Goal: Check status: Check status

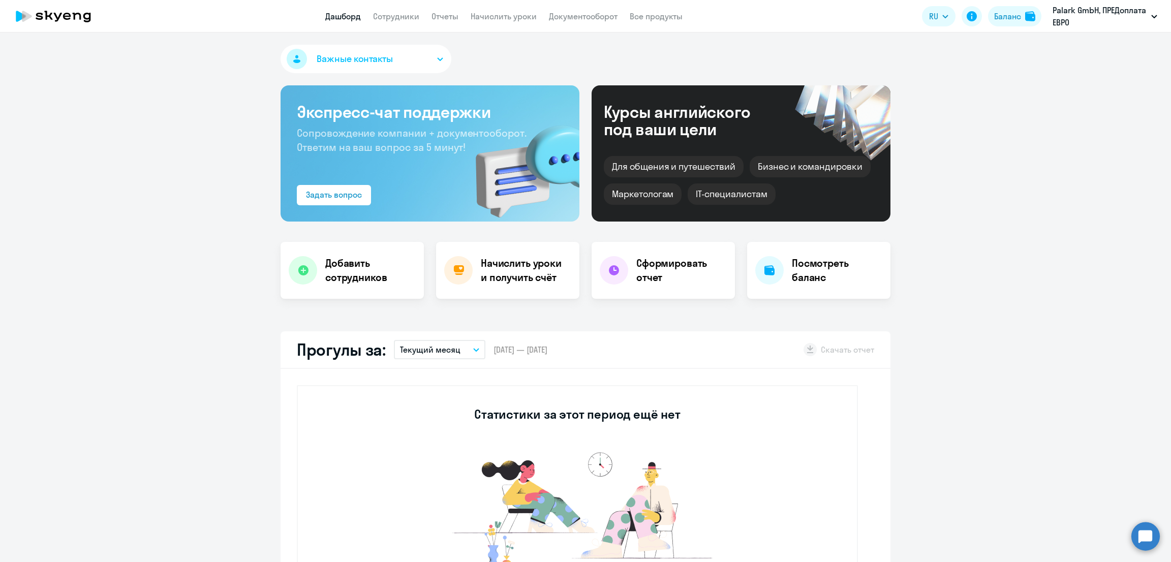
select select "30"
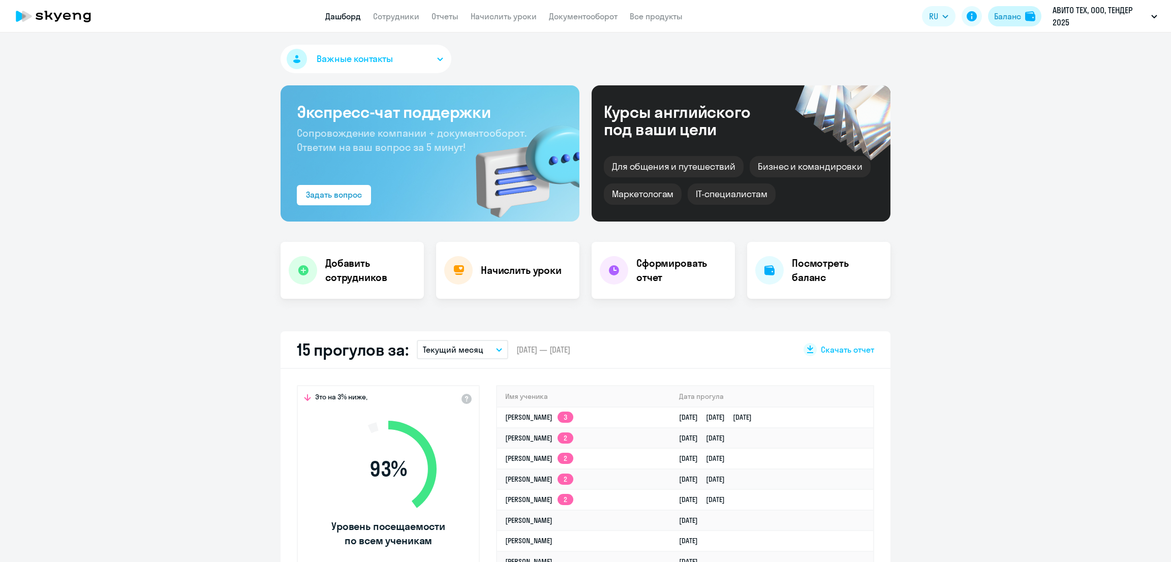
click at [1003, 13] on div "Баланс" at bounding box center [1007, 16] width 27 height 12
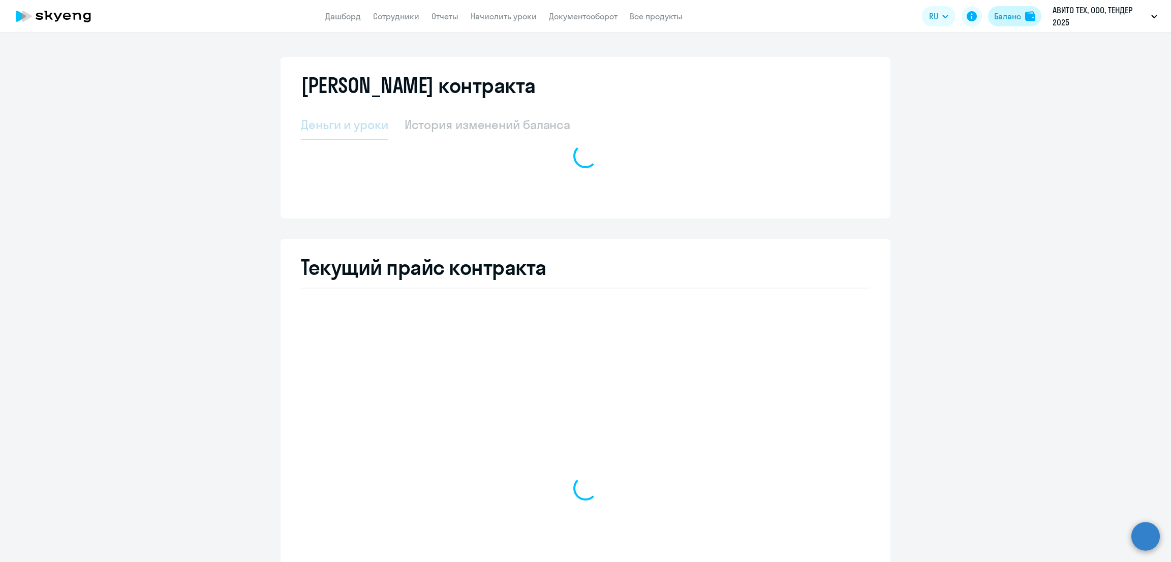
select select "english_adult_not_native_speaker"
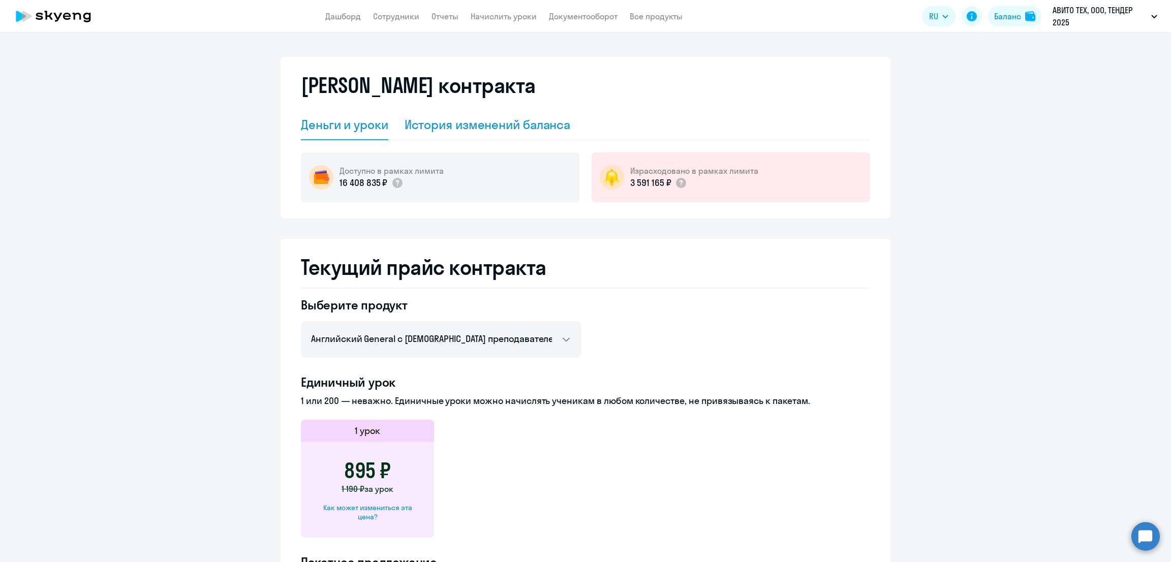
click at [477, 123] on div "История изменений баланса" at bounding box center [488, 124] width 166 height 16
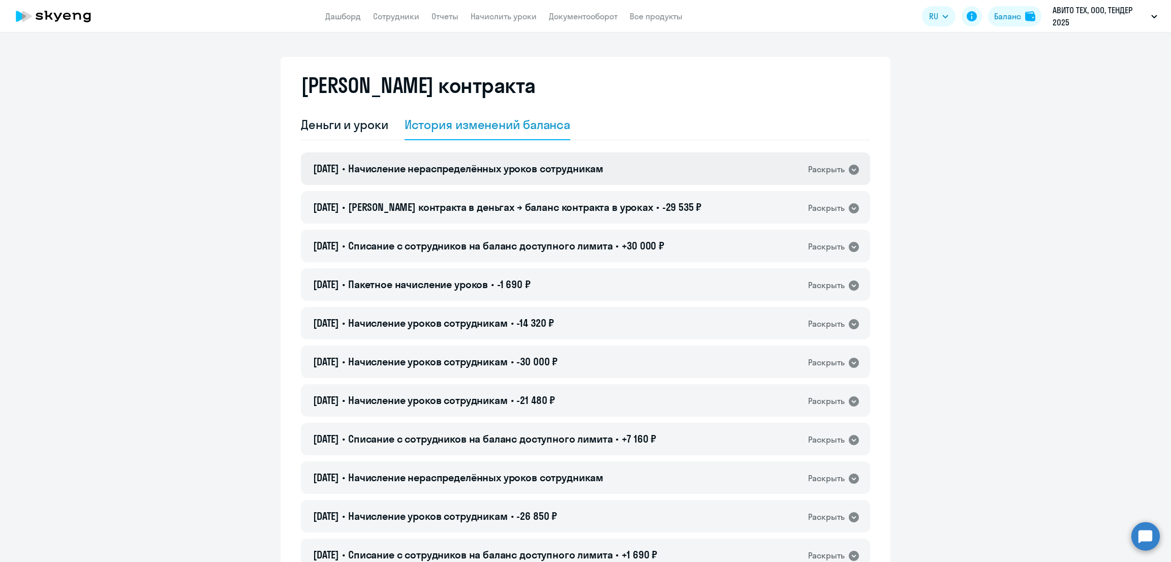
click at [483, 163] on span "Начисление нераспределённых уроков сотрудникам" at bounding box center [475, 168] width 255 height 13
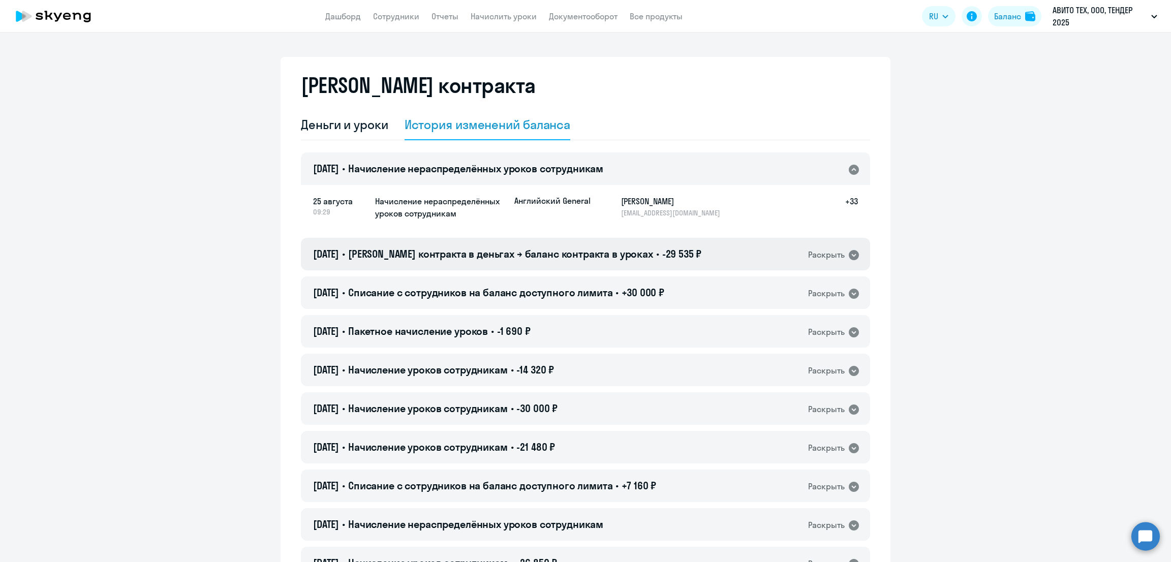
click at [502, 251] on span "[PERSON_NAME] контракта в деньгах → баланс контракта в уроках" at bounding box center [500, 254] width 305 height 13
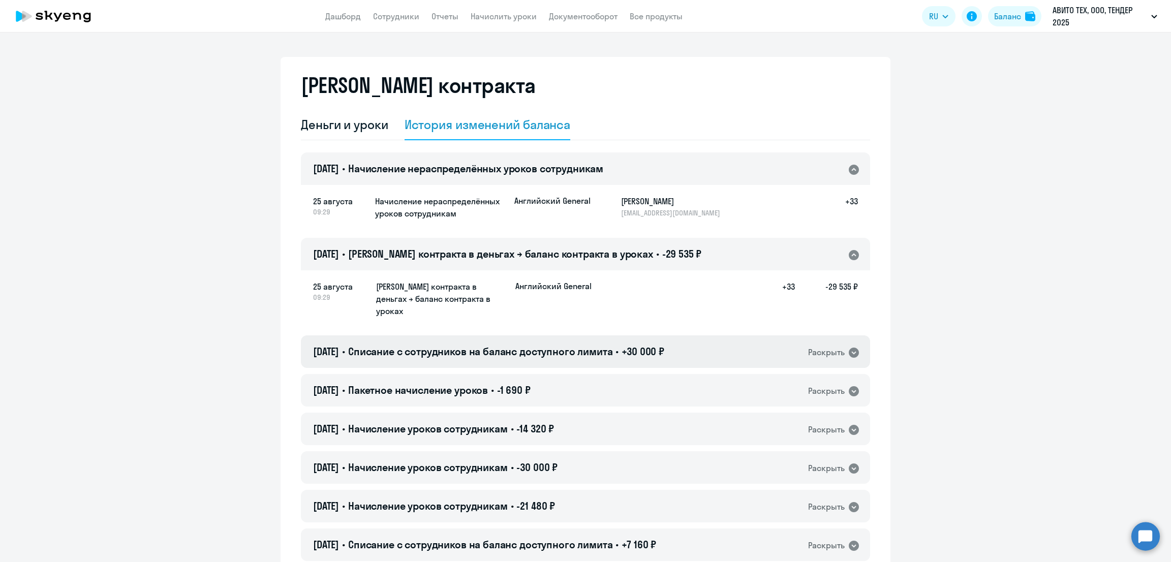
click at [574, 345] on span "Списание с сотрудников на баланс доступного лимита" at bounding box center [480, 351] width 265 height 13
